Goal: Task Accomplishment & Management: Manage account settings

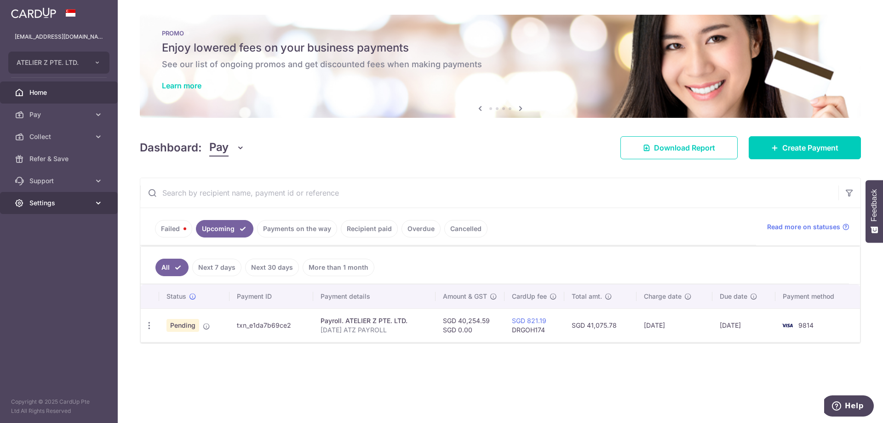
click at [45, 204] on span "Settings" at bounding box center [59, 202] width 61 height 9
click at [57, 244] on span "Logout" at bounding box center [59, 246] width 61 height 9
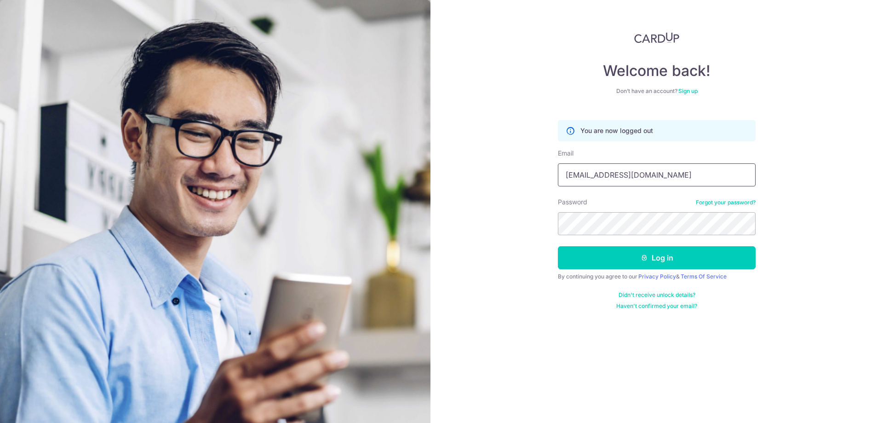
click at [649, 173] on input "[EMAIL_ADDRESS][DOMAIN_NAME]" at bounding box center [657, 174] width 198 height 23
type input "accounts@poemealign.com.sg"
click at [647, 263] on button "Log in" at bounding box center [657, 257] width 198 height 23
